Goal: Task Accomplishment & Management: Manage account settings

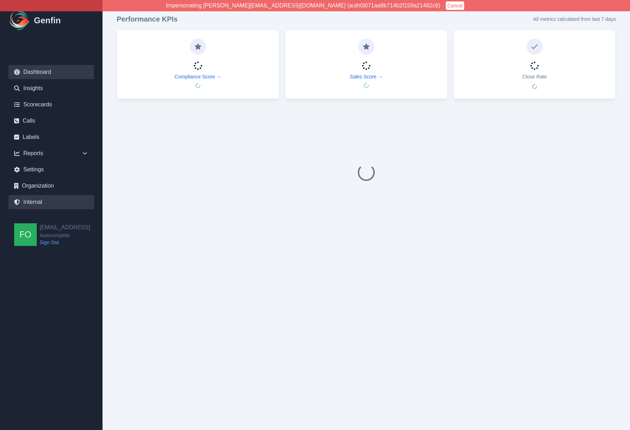
click at [34, 202] on link "Internal" at bounding box center [50, 202] width 85 height 14
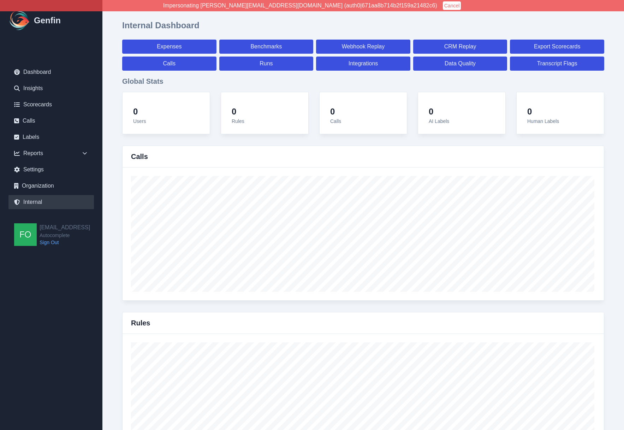
select select "paid"
select select "7"
select select "paid"
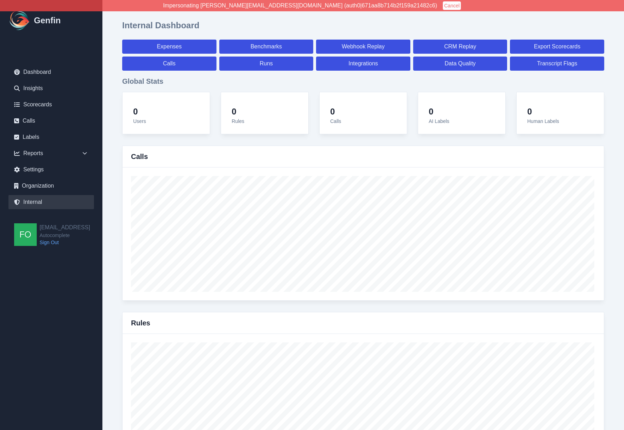
select select "7"
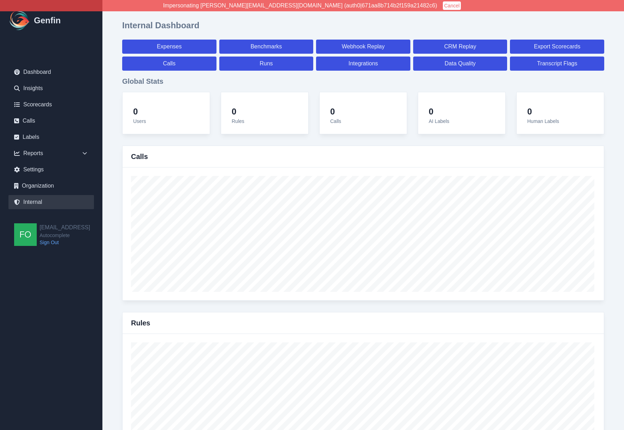
select select "7"
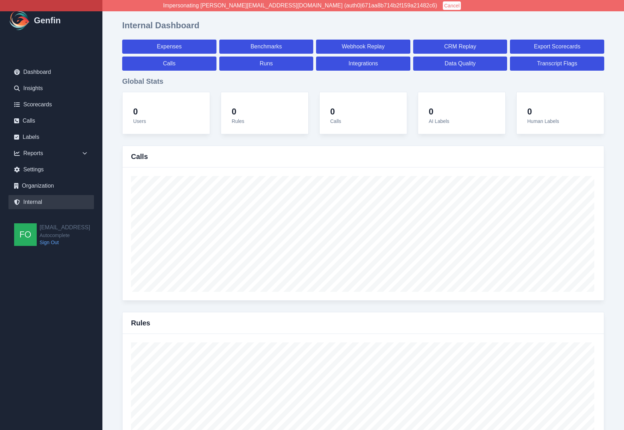
select select "7"
select select "paid"
select select "7"
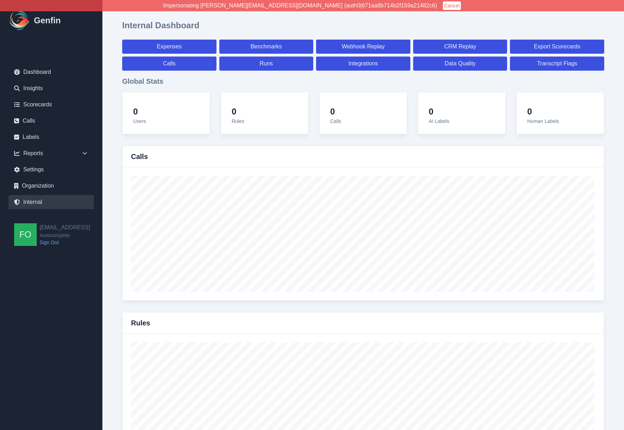
select select "7"
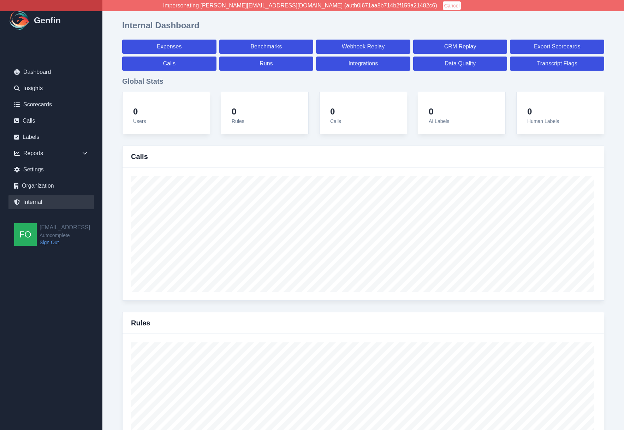
select select "7"
select select "paid"
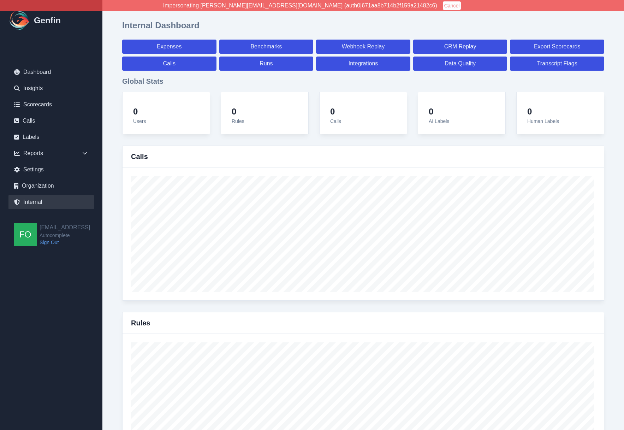
select select "7"
select select "paid"
select select "7"
select select "paid"
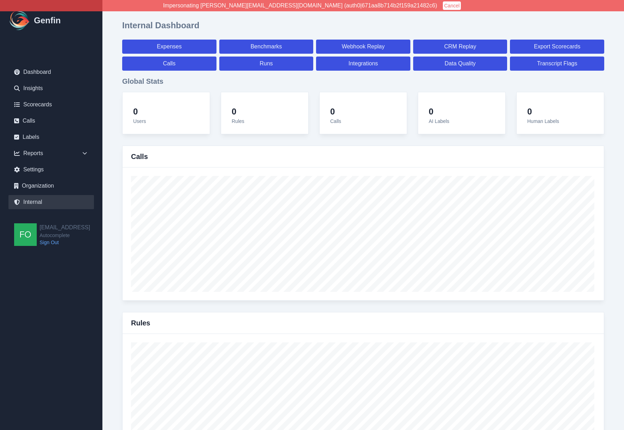
select select "7"
select select "paid"
select select "7"
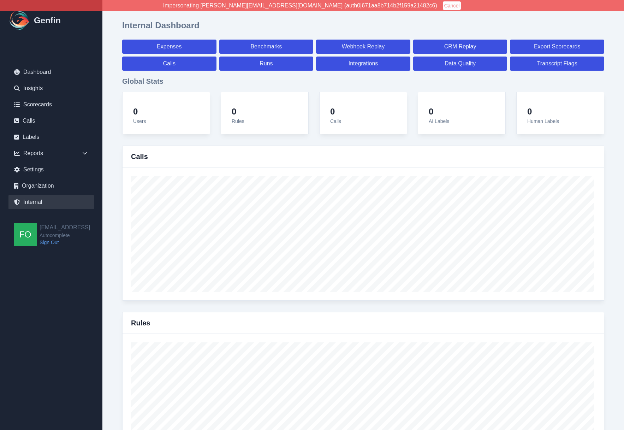
select select "7"
select select "paid"
select select "7"
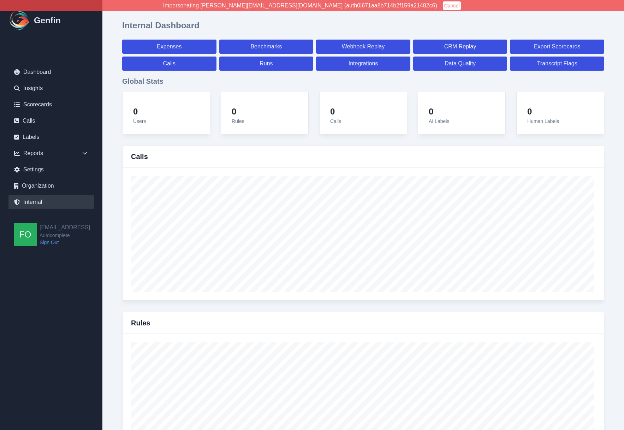
select select "paid"
select select "7"
select select "paid"
select select "7"
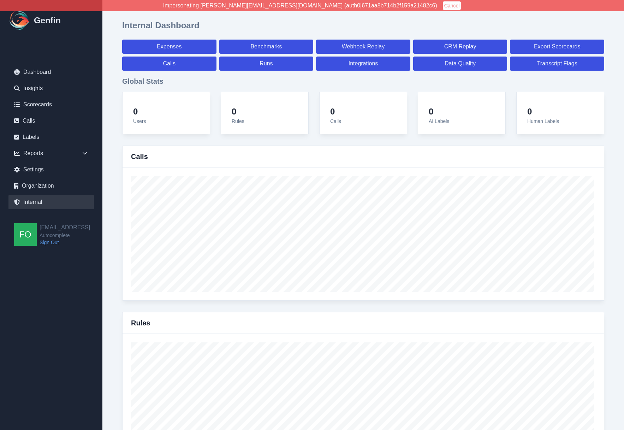
select select "paid"
select select "7"
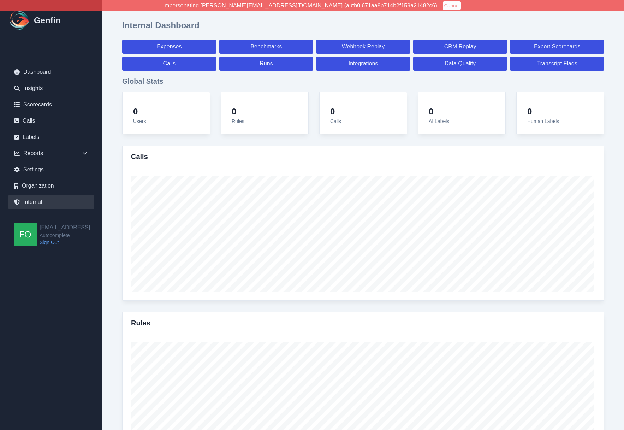
select select "7"
select select "paid"
select select "7"
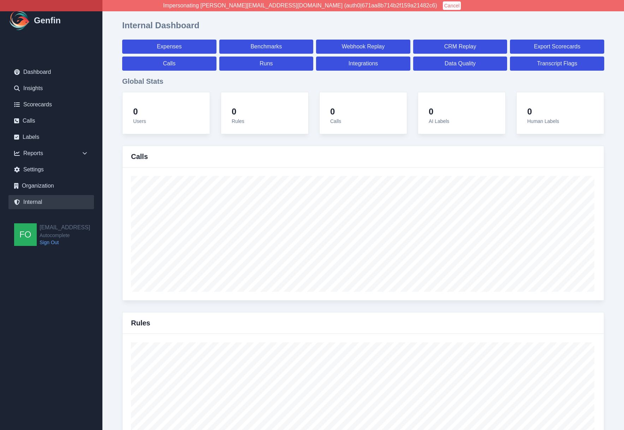
select select "7"
select select "paid"
select select "7"
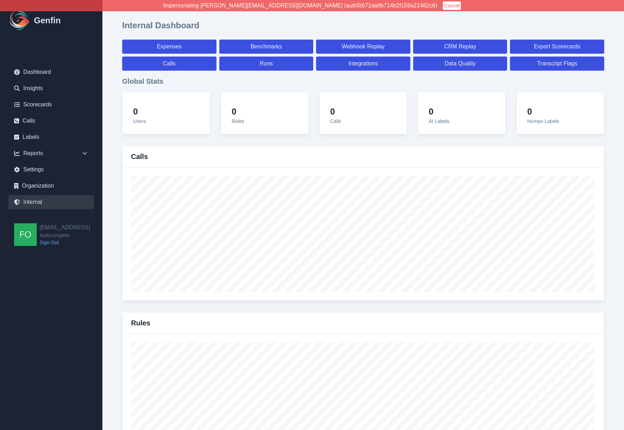
select select "7"
select select "paid"
select select "7"
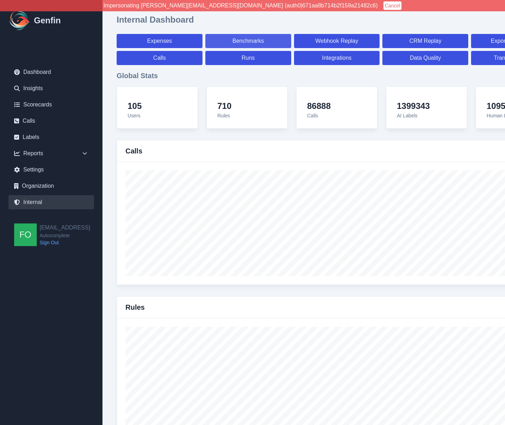
click at [260, 41] on link "Benchmarks" at bounding box center [248, 41] width 86 height 14
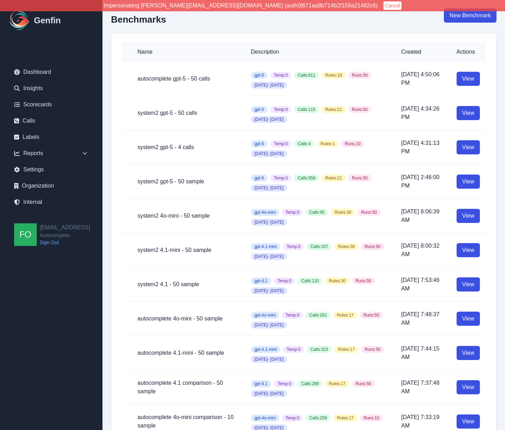
click at [111, 253] on div "Name Description Created Actions autocomplete gpt-5 - 50 calls gpt-5 Temp: 0 Ca…" at bounding box center [303, 271] width 385 height 476
drag, startPoint x: 160, startPoint y: 113, endPoint x: 166, endPoint y: 114, distance: 6.0
click at [160, 113] on h5 "system2 gpt-5 - 50 calls" at bounding box center [188, 113] width 102 height 8
click at [193, 112] on h5 "system2 gpt-5 - 50 calls" at bounding box center [188, 113] width 102 height 8
drag, startPoint x: 172, startPoint y: 77, endPoint x: 186, endPoint y: 78, distance: 13.8
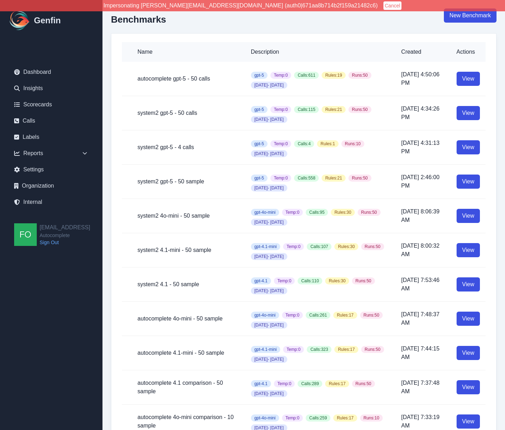
click at [172, 77] on h5 "autocomplete gpt-5 - 50 calls" at bounding box center [188, 79] width 102 height 8
click at [196, 78] on h5 "autocomplete gpt-5 - 50 calls" at bounding box center [188, 79] width 102 height 8
click at [163, 153] on td "system2 gpt-5 - 4 calls" at bounding box center [183, 147] width 123 height 34
drag, startPoint x: 200, startPoint y: 79, endPoint x: 162, endPoint y: 91, distance: 39.7
click at [198, 79] on h5 "autocomplete gpt-5 - 50 calls" at bounding box center [188, 79] width 102 height 8
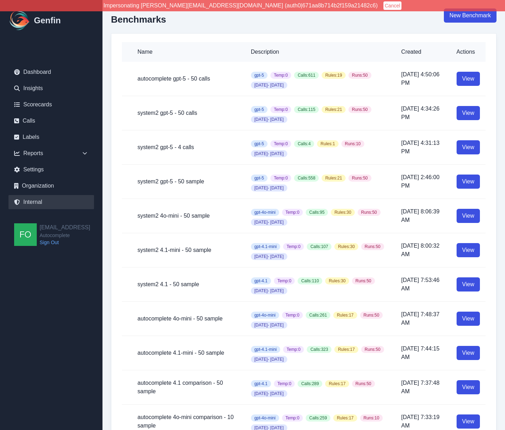
click at [26, 201] on link "Internal" at bounding box center [50, 202] width 85 height 14
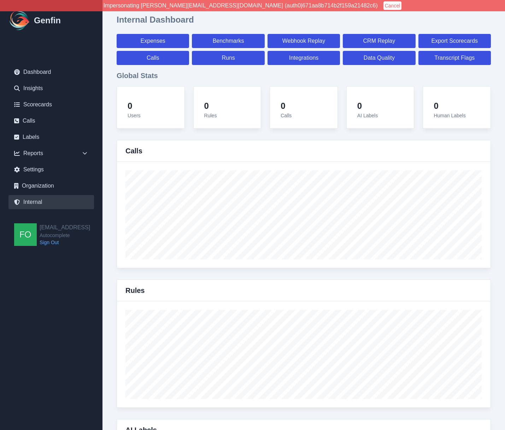
select select "paid"
select select "7"
select select "paid"
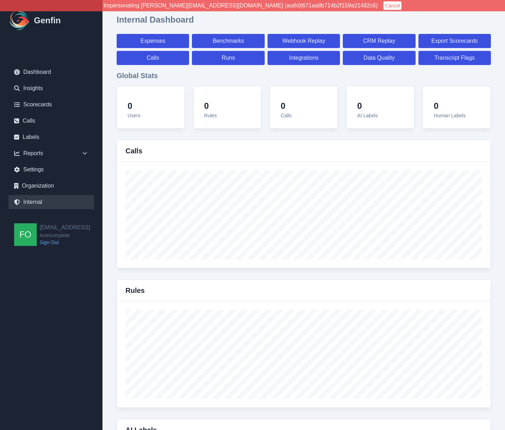
select select "7"
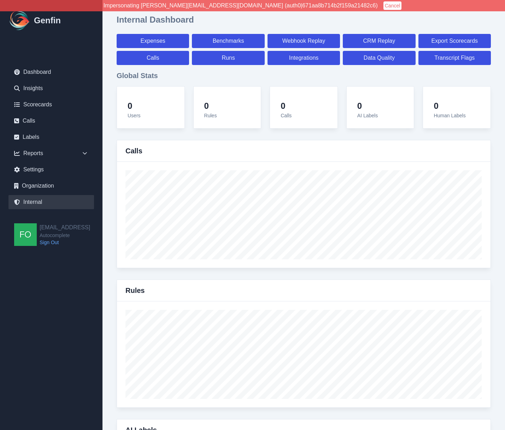
select select "7"
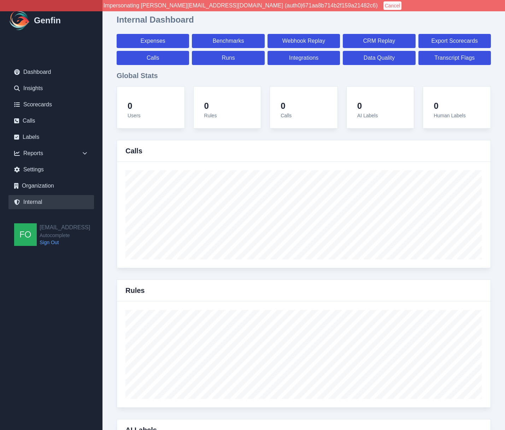
select select "7"
select select "paid"
select select "7"
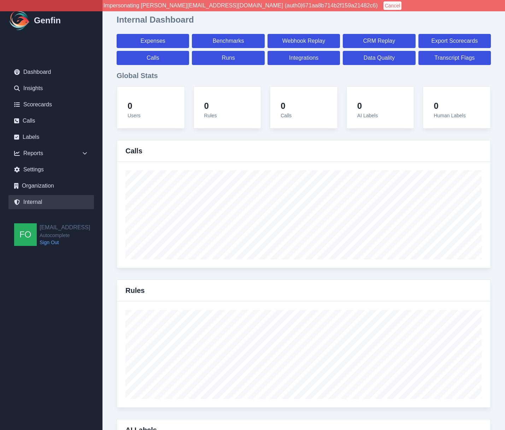
select select "7"
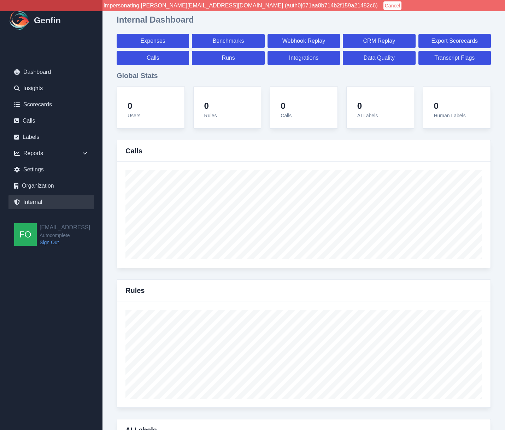
select select "7"
select select "paid"
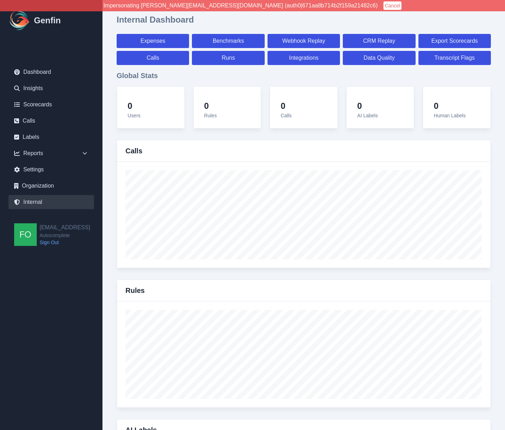
select select "7"
select select "paid"
select select "7"
select select "paid"
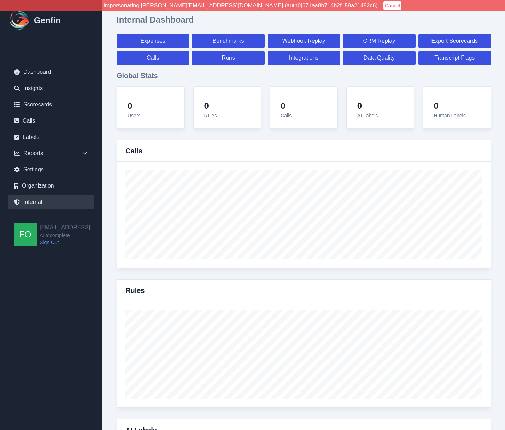
select select "7"
select select "paid"
select select "7"
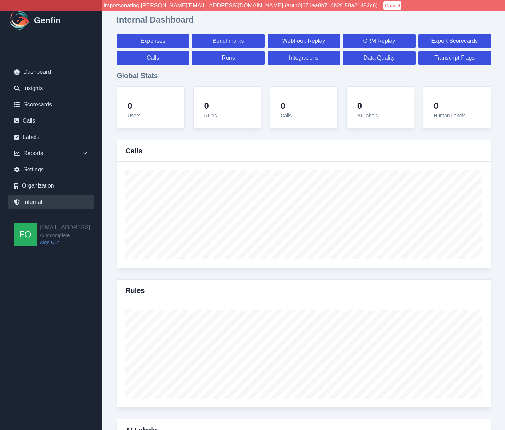
select select "7"
select select "paid"
select select "7"
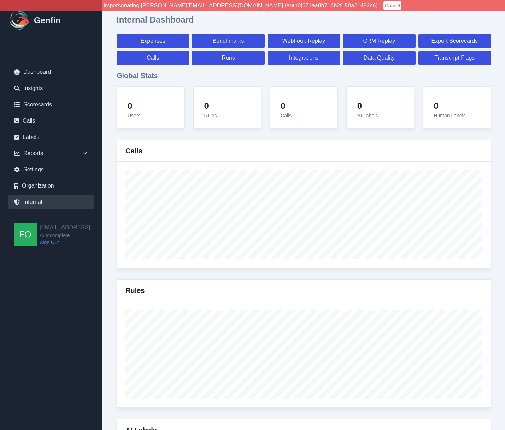
select select "paid"
select select "7"
select select "paid"
select select "7"
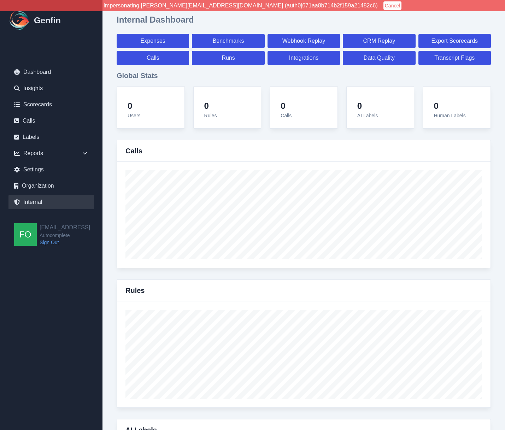
select select "paid"
select select "7"
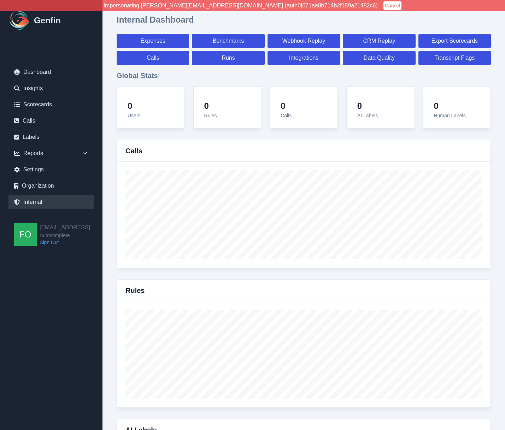
select select "7"
select select "paid"
select select "7"
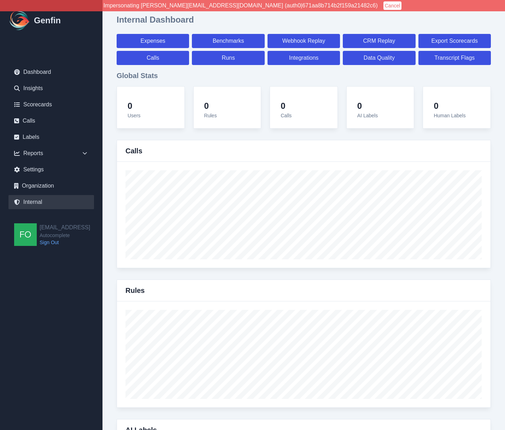
select select "7"
select select "paid"
select select "7"
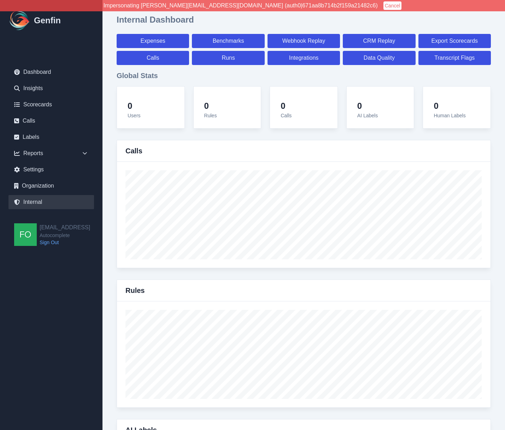
select select "7"
select select "paid"
select select "7"
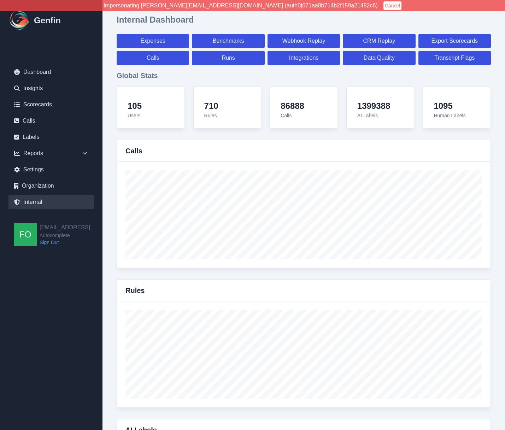
click at [318, 77] on h3 "Global Stats" at bounding box center [304, 76] width 374 height 10
click at [235, 39] on link "Benchmarks" at bounding box center [228, 41] width 72 height 14
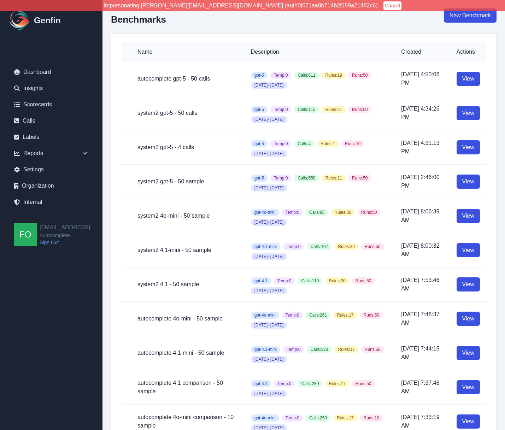
click at [111, 155] on div "Name Description Created Actions autocomplete gpt-5 - 50 calls gpt-5 Temp: 0 Ca…" at bounding box center [303, 271] width 385 height 476
click at [132, 145] on td "system2 gpt-5 - 4 calls" at bounding box center [183, 147] width 123 height 34
click at [152, 147] on h5 "system2 gpt-5 - 4 calls" at bounding box center [188, 147] width 102 height 8
click at [150, 147] on h5 "system2 gpt-5 - 4 calls" at bounding box center [188, 147] width 102 height 8
click at [155, 146] on h5 "system2 gpt-5 - 4 calls" at bounding box center [188, 147] width 102 height 8
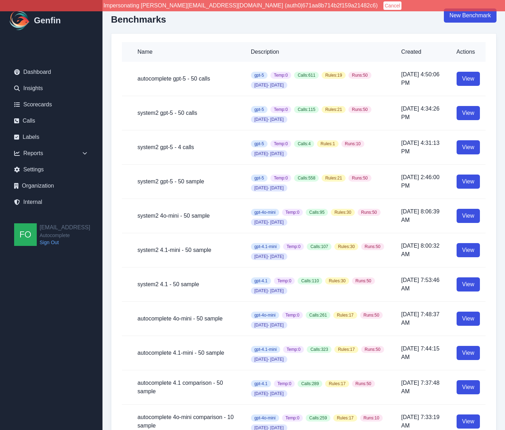
click at [161, 153] on td "system2 gpt-5 - 4 calls" at bounding box center [183, 147] width 123 height 34
click at [164, 146] on h5 "system2 gpt-5 - 4 calls" at bounding box center [188, 147] width 102 height 8
click at [170, 147] on h5 "system2 gpt-5 - 4 calls" at bounding box center [188, 147] width 102 height 8
click at [188, 145] on h5 "system2 gpt-5 - 4 calls" at bounding box center [188, 147] width 102 height 8
click at [161, 148] on h5 "system2 gpt-5 - 4 calls" at bounding box center [188, 147] width 102 height 8
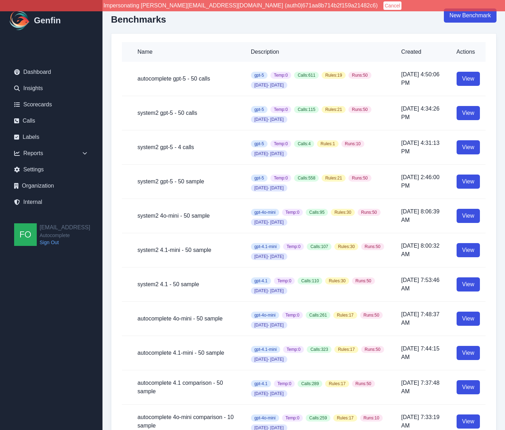
click at [182, 112] on h5 "system2 gpt-5 - 50 calls" at bounding box center [188, 113] width 102 height 8
click at [194, 73] on td "autocomplete gpt-5 - 50 calls" at bounding box center [183, 79] width 123 height 34
click at [154, 149] on h5 "system2 gpt-5 - 4 calls" at bounding box center [188, 147] width 102 height 8
click at [161, 147] on h5 "system2 gpt-5 - 4 calls" at bounding box center [188, 147] width 102 height 8
click at [155, 148] on h5 "system2 gpt-5 - 4 calls" at bounding box center [188, 147] width 102 height 8
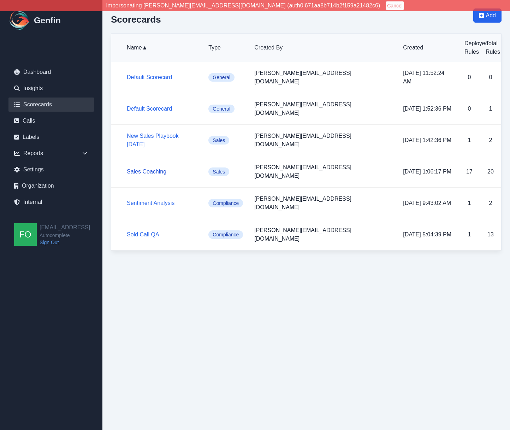
click at [153, 169] on link "Sales Coaching" at bounding box center [147, 172] width 40 height 6
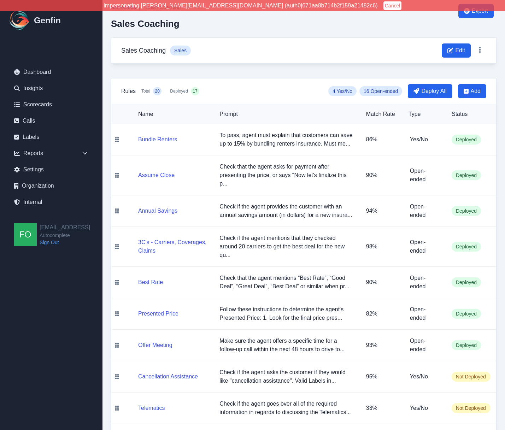
scroll to position [20, 0]
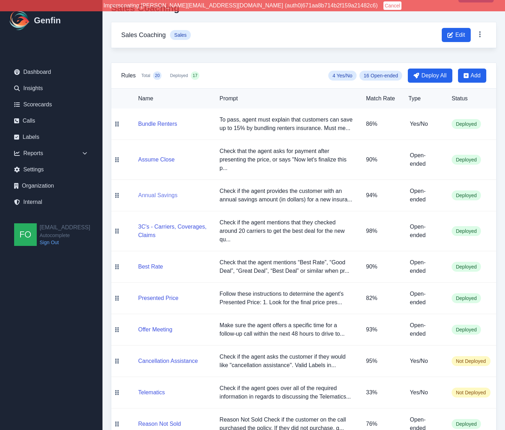
click at [152, 195] on button "Annual Savings" at bounding box center [157, 195] width 39 height 8
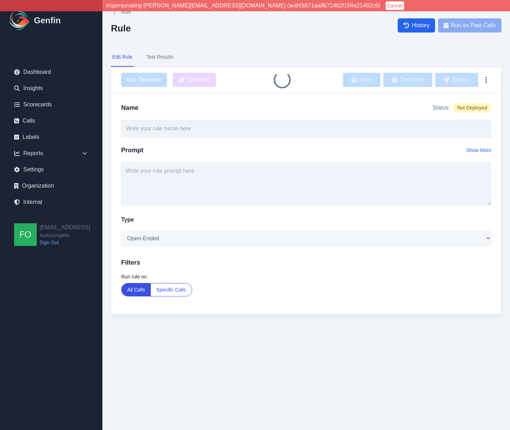
type input "Annual Savings"
type textarea "Check if the agent provides the customer with an annual savings amount (in doll…"
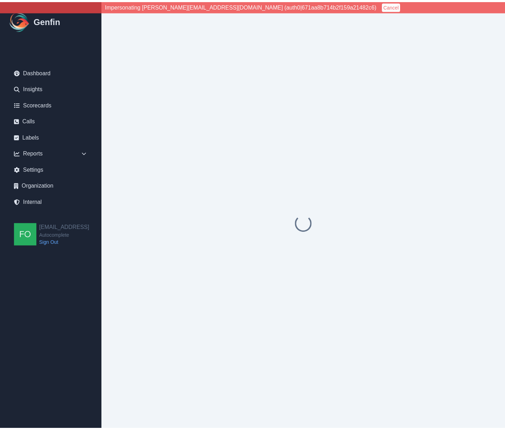
scroll to position [17, 0]
